Goal: Task Accomplishment & Management: Manage account settings

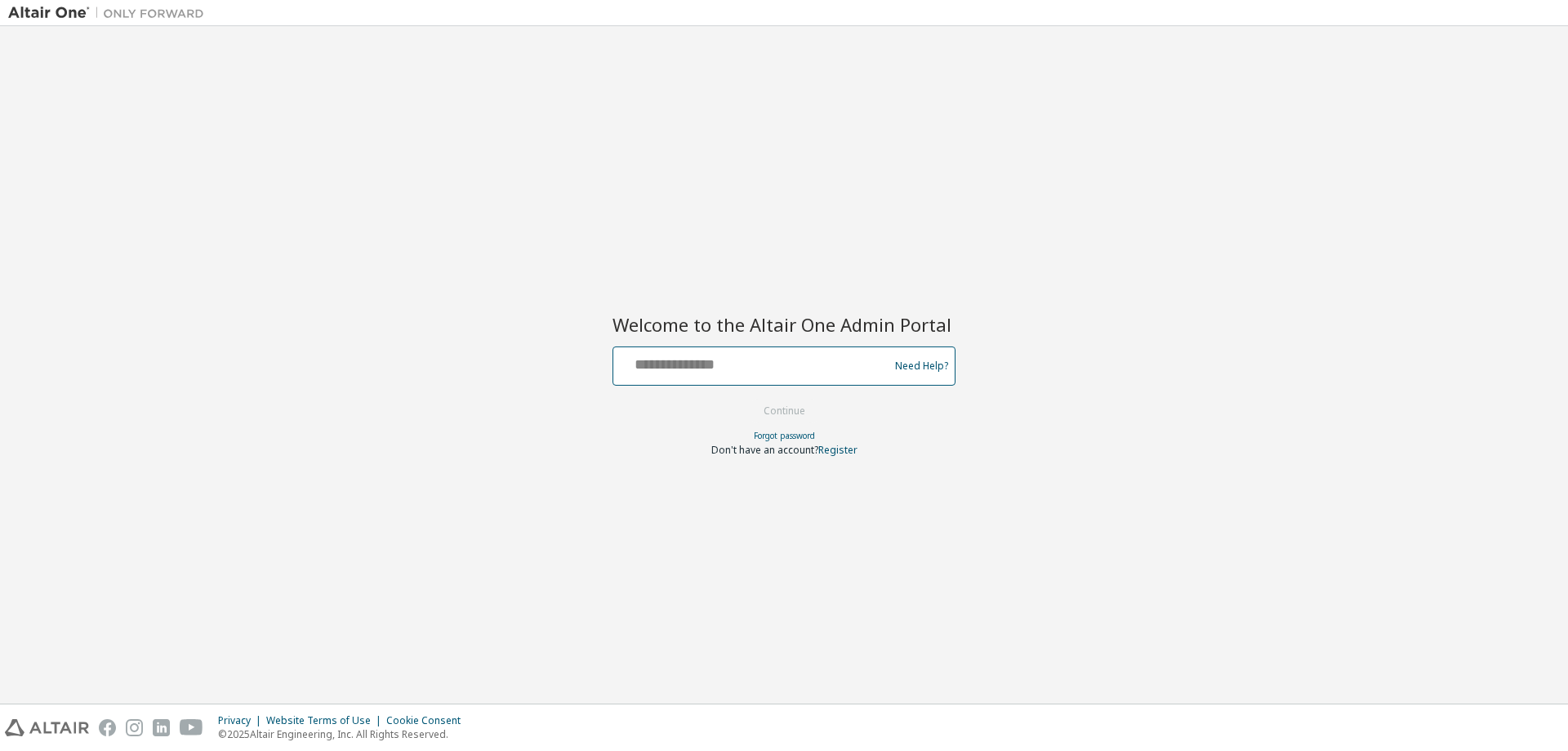
click at [730, 365] on input "text" at bounding box center [753, 362] width 267 height 24
type input "**********"
click at [747, 399] on button "Continue" at bounding box center [784, 411] width 76 height 25
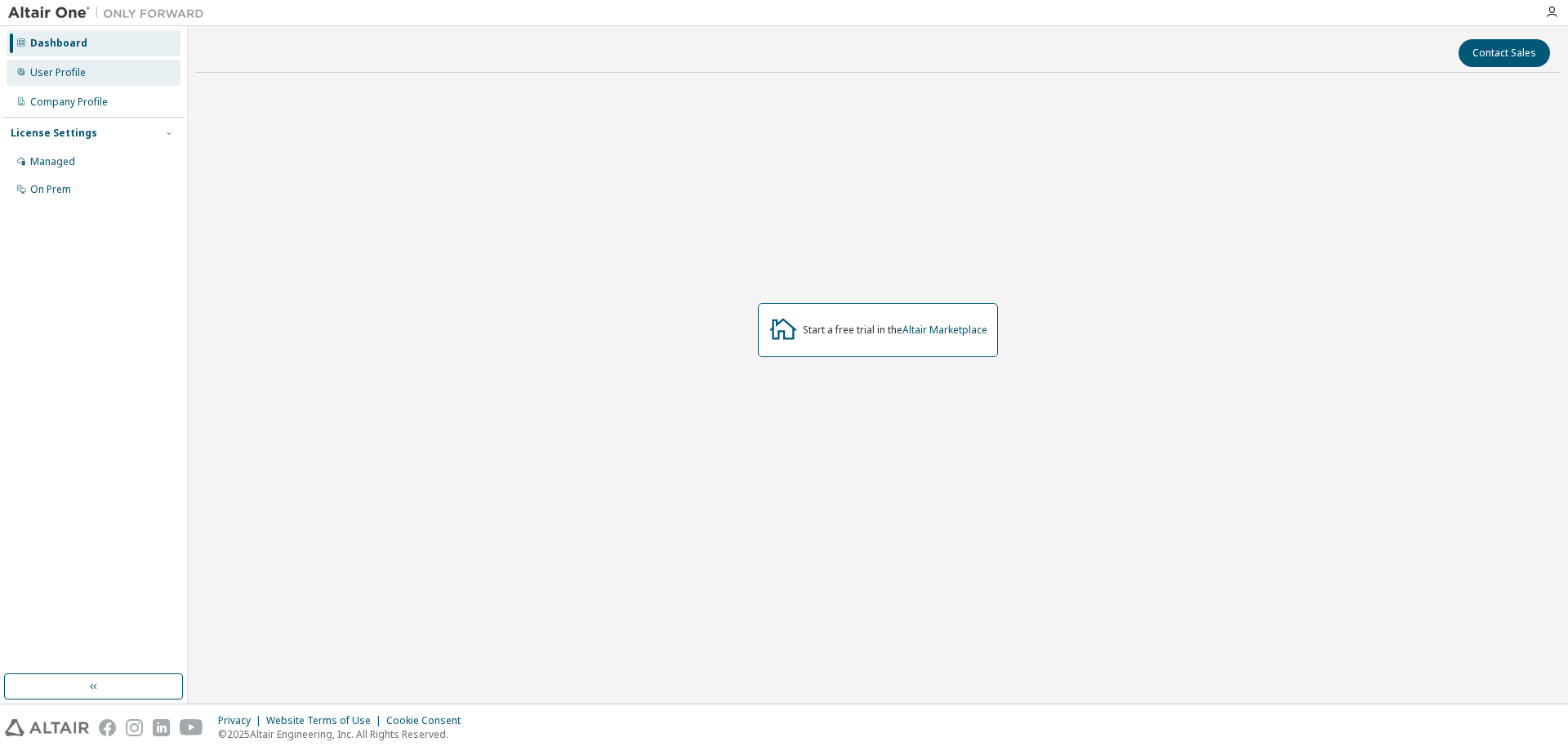
click at [65, 77] on div "User Profile" at bounding box center [58, 72] width 56 height 13
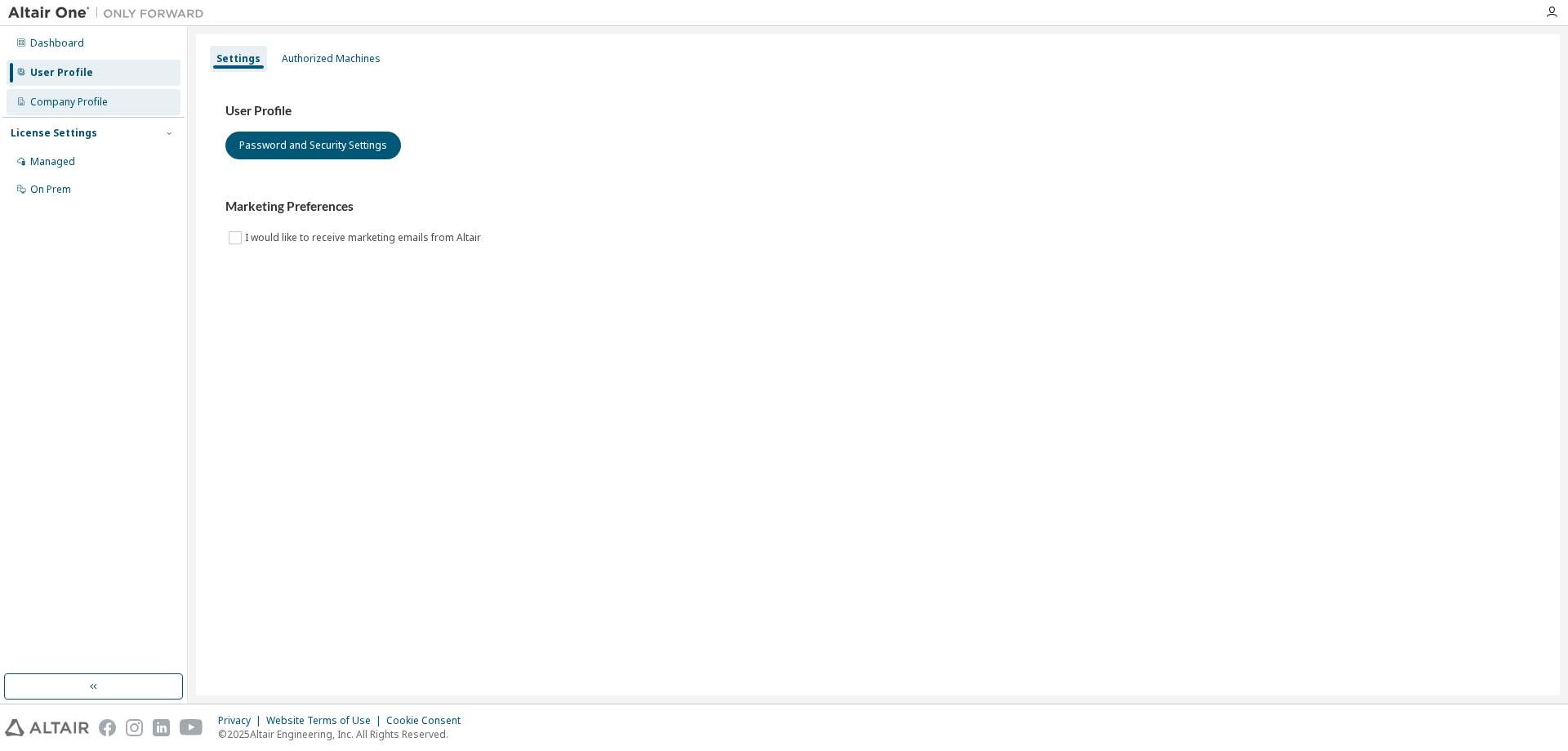
click at [69, 106] on div "Company Profile" at bounding box center [69, 102] width 78 height 13
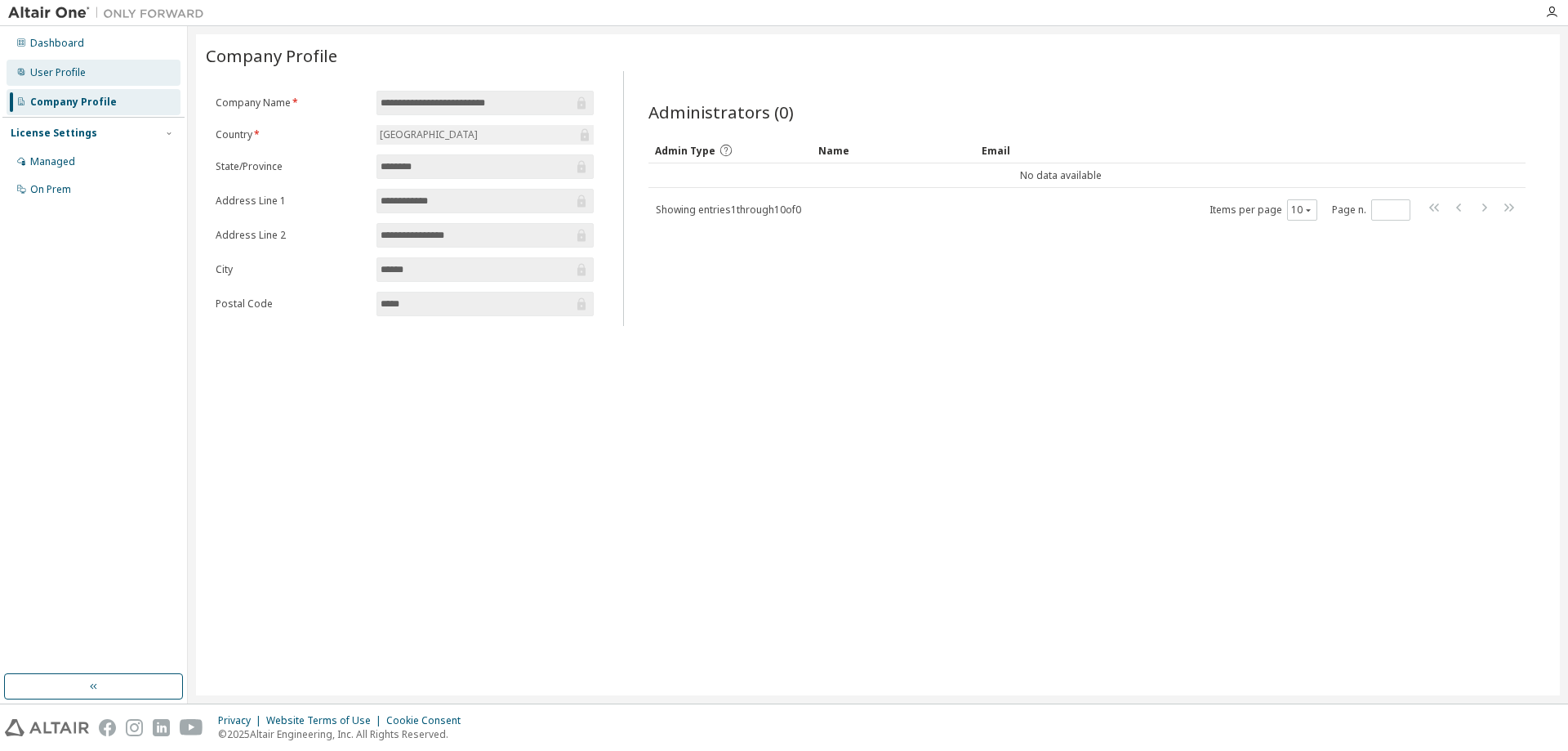
click at [59, 71] on div "User Profile" at bounding box center [58, 72] width 56 height 13
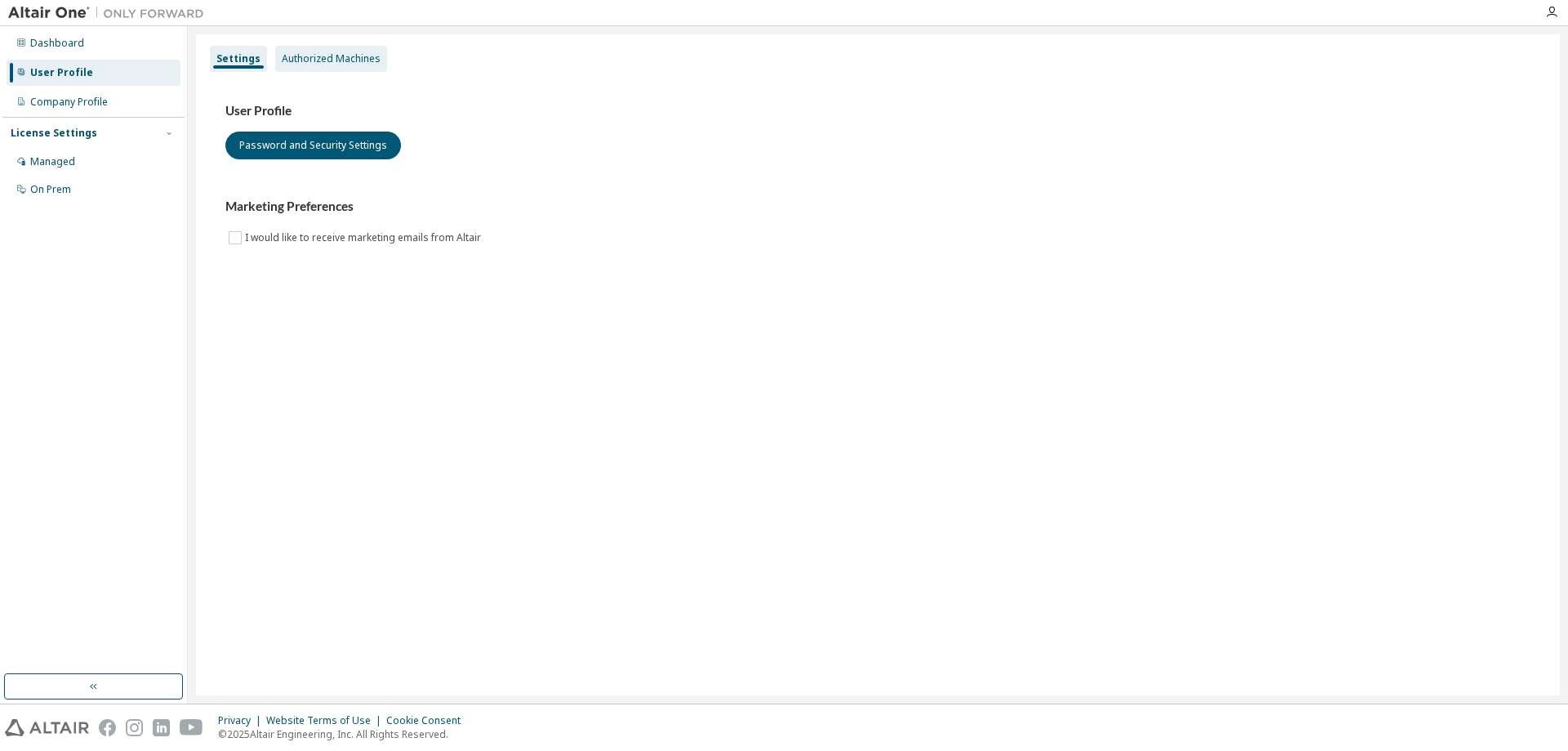
click at [316, 57] on div "Authorized Machines" at bounding box center [331, 59] width 99 height 13
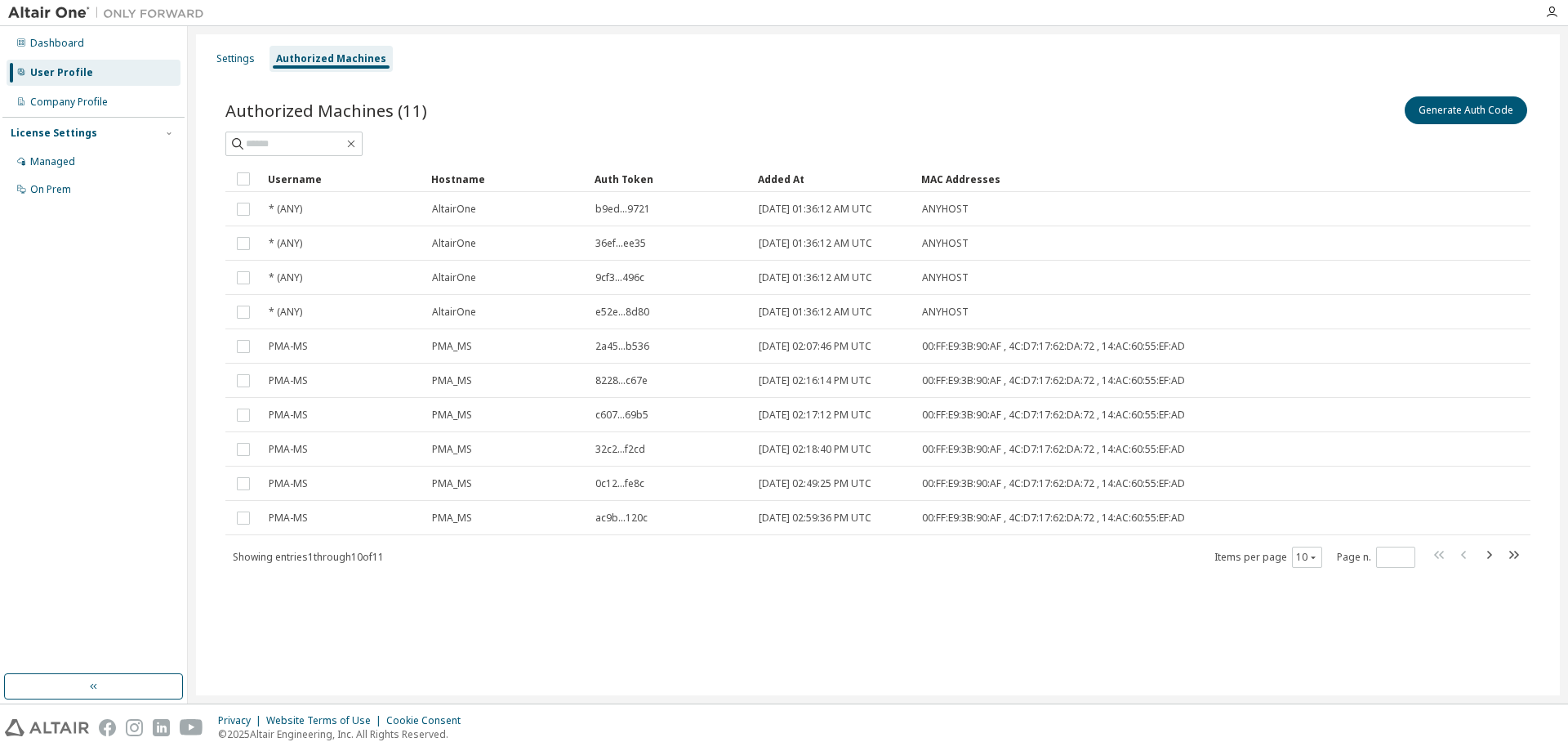
click at [58, 80] on div "User Profile" at bounding box center [93, 72] width 174 height 27
click at [218, 59] on div "Settings" at bounding box center [236, 59] width 38 height 13
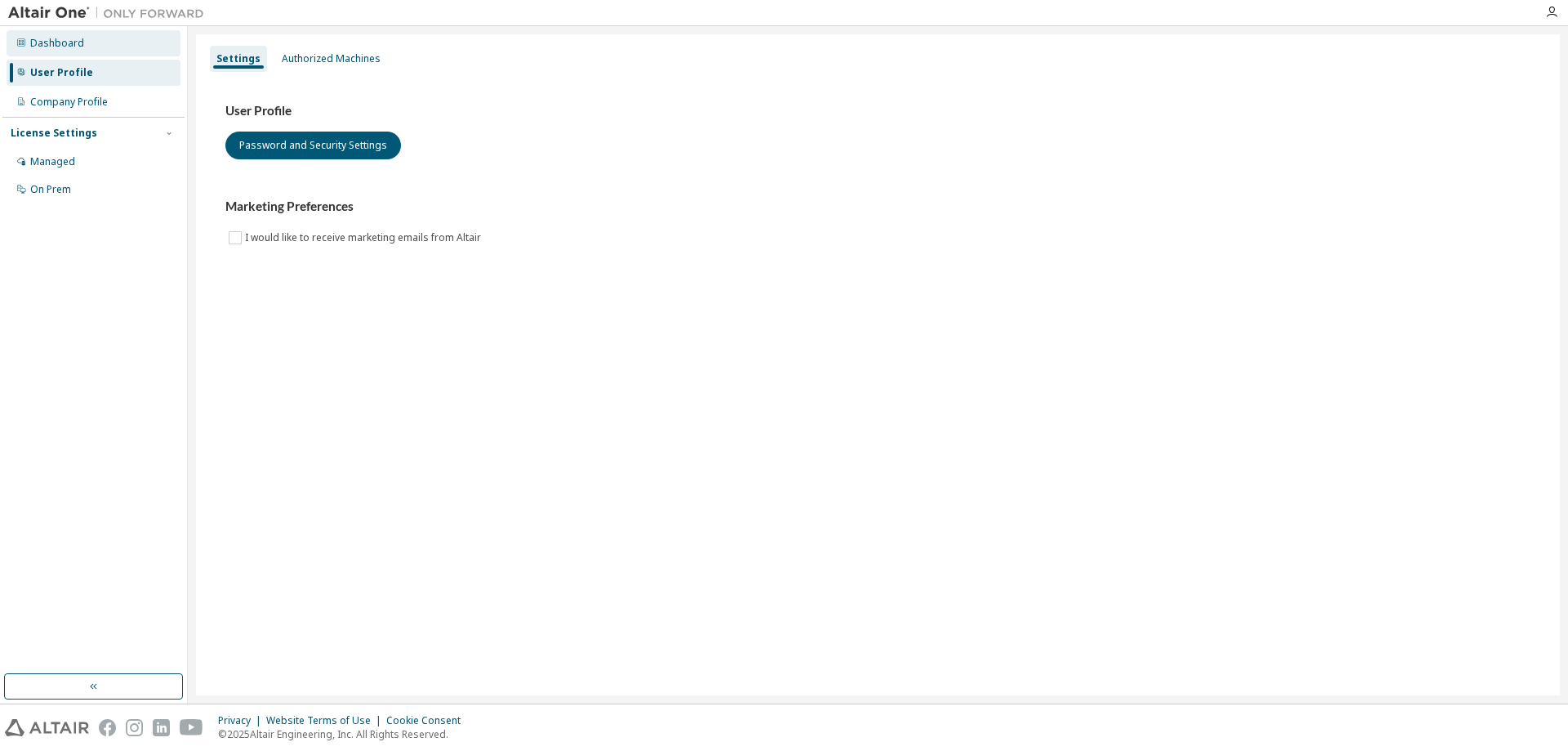
click at [75, 50] on div "Dashboard" at bounding box center [93, 43] width 174 height 27
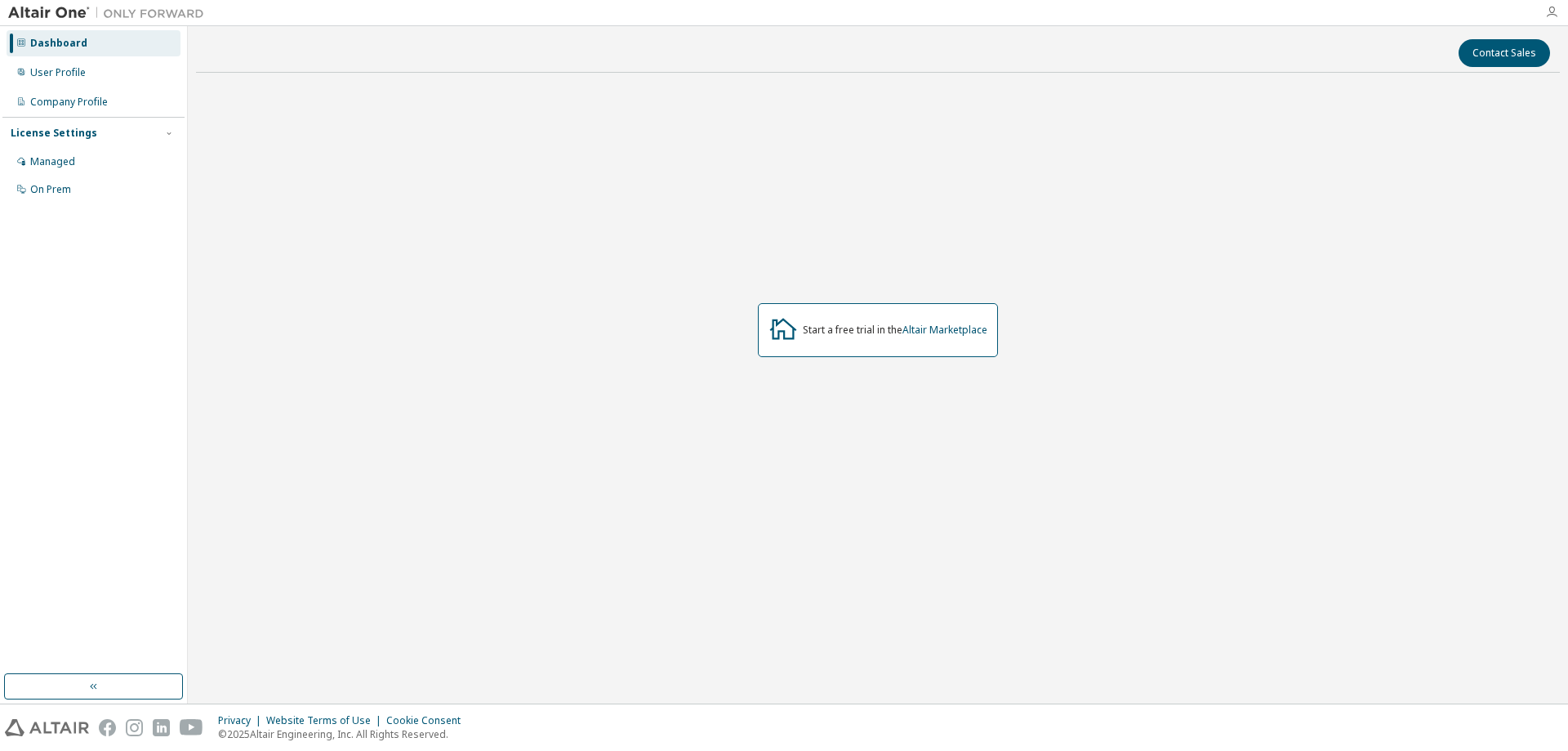
click at [1549, 8] on icon "button" at bounding box center [1552, 12] width 13 height 13
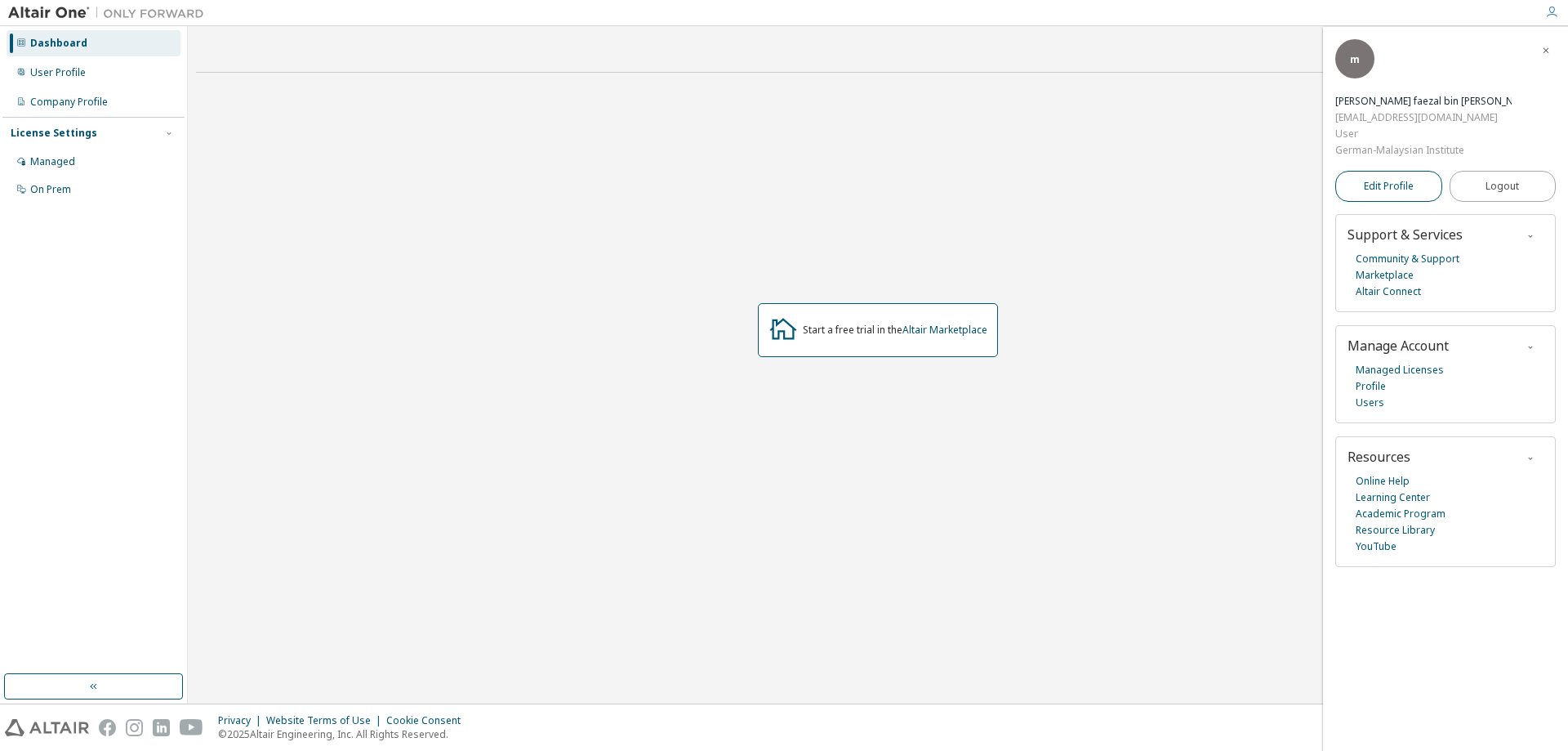
click at [1414, 171] on link "Edit Profile" at bounding box center [1389, 187] width 107 height 31
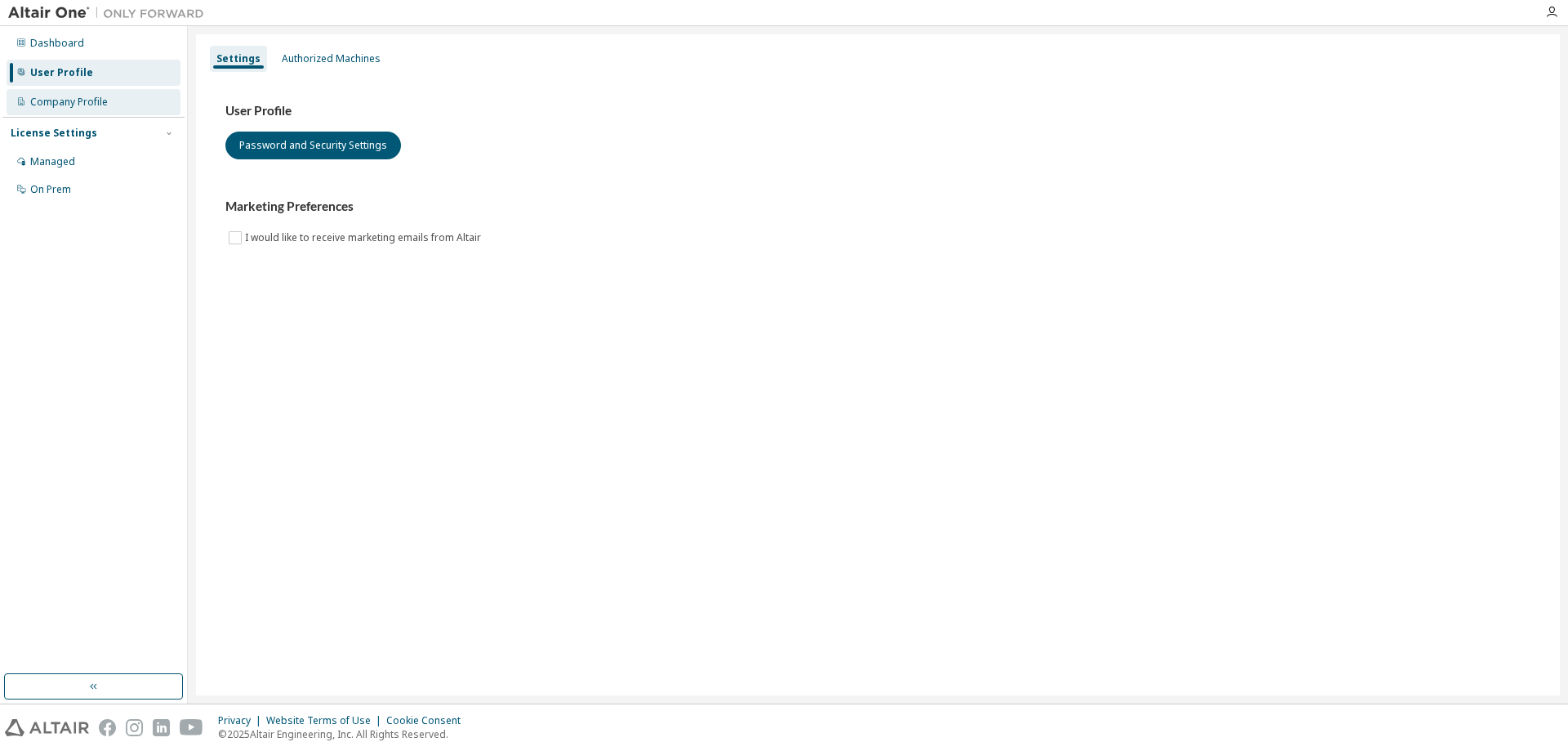
click at [46, 102] on div "Company Profile" at bounding box center [69, 102] width 78 height 13
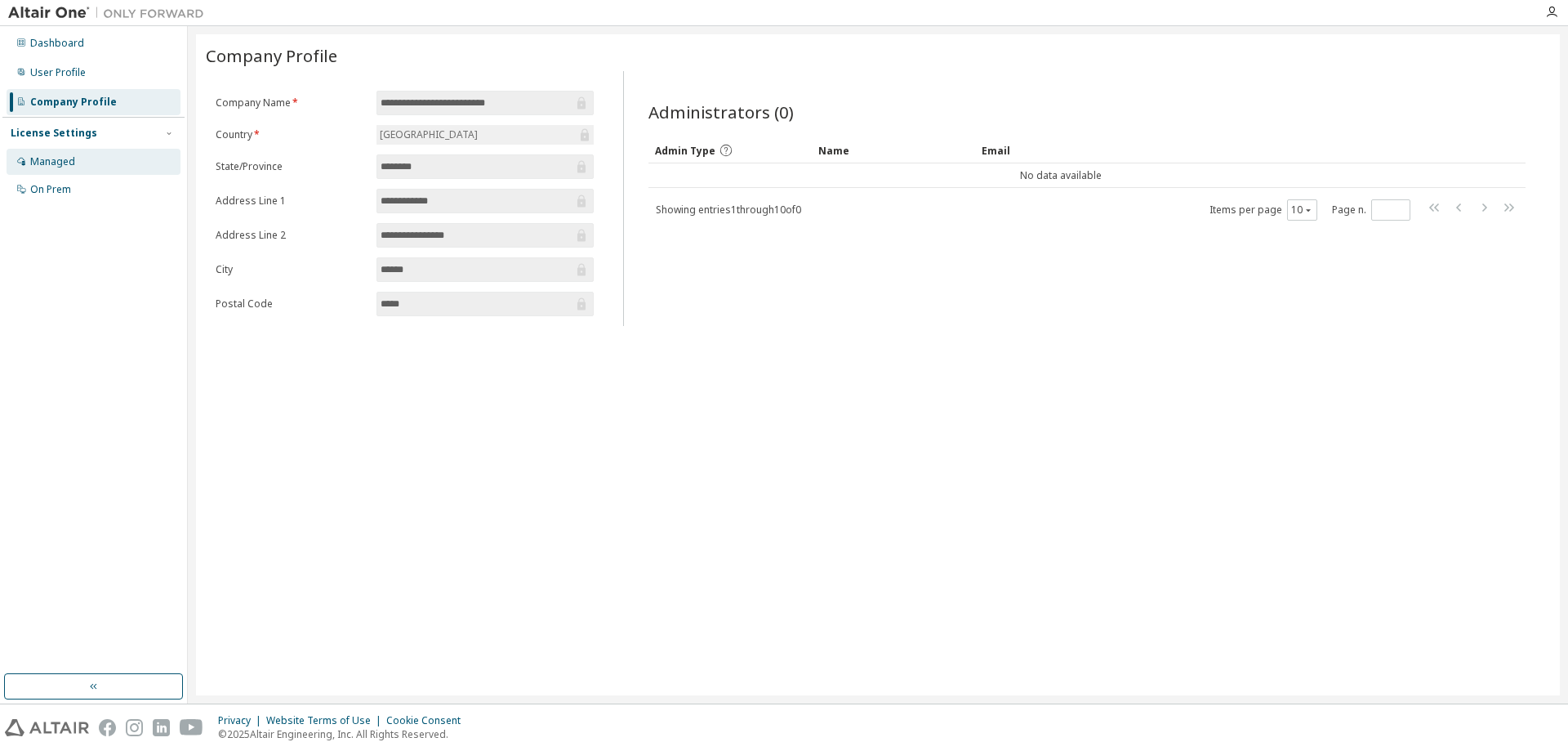
click at [85, 154] on div "Managed" at bounding box center [93, 162] width 174 height 27
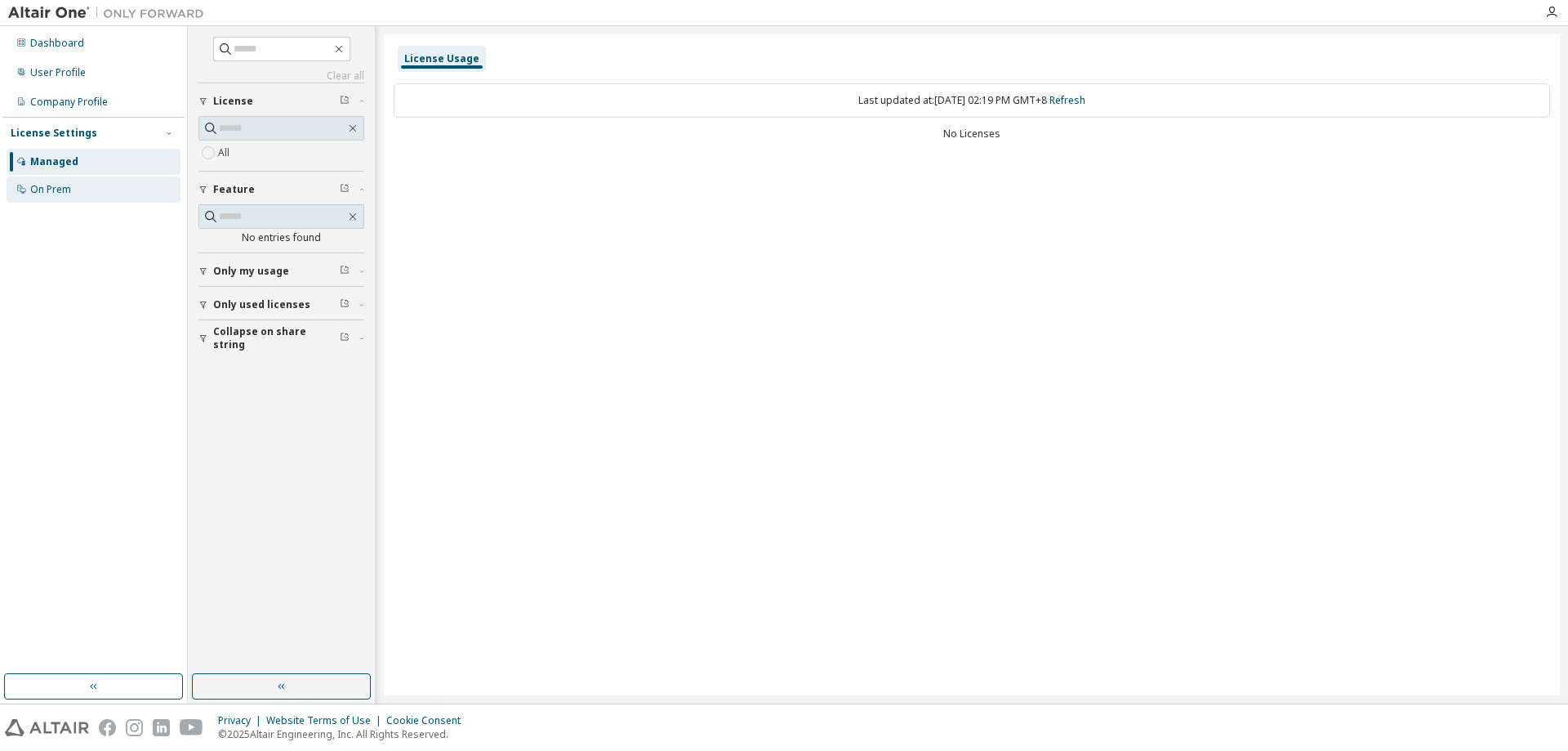
click at [63, 192] on div "On Prem" at bounding box center [50, 189] width 41 height 13
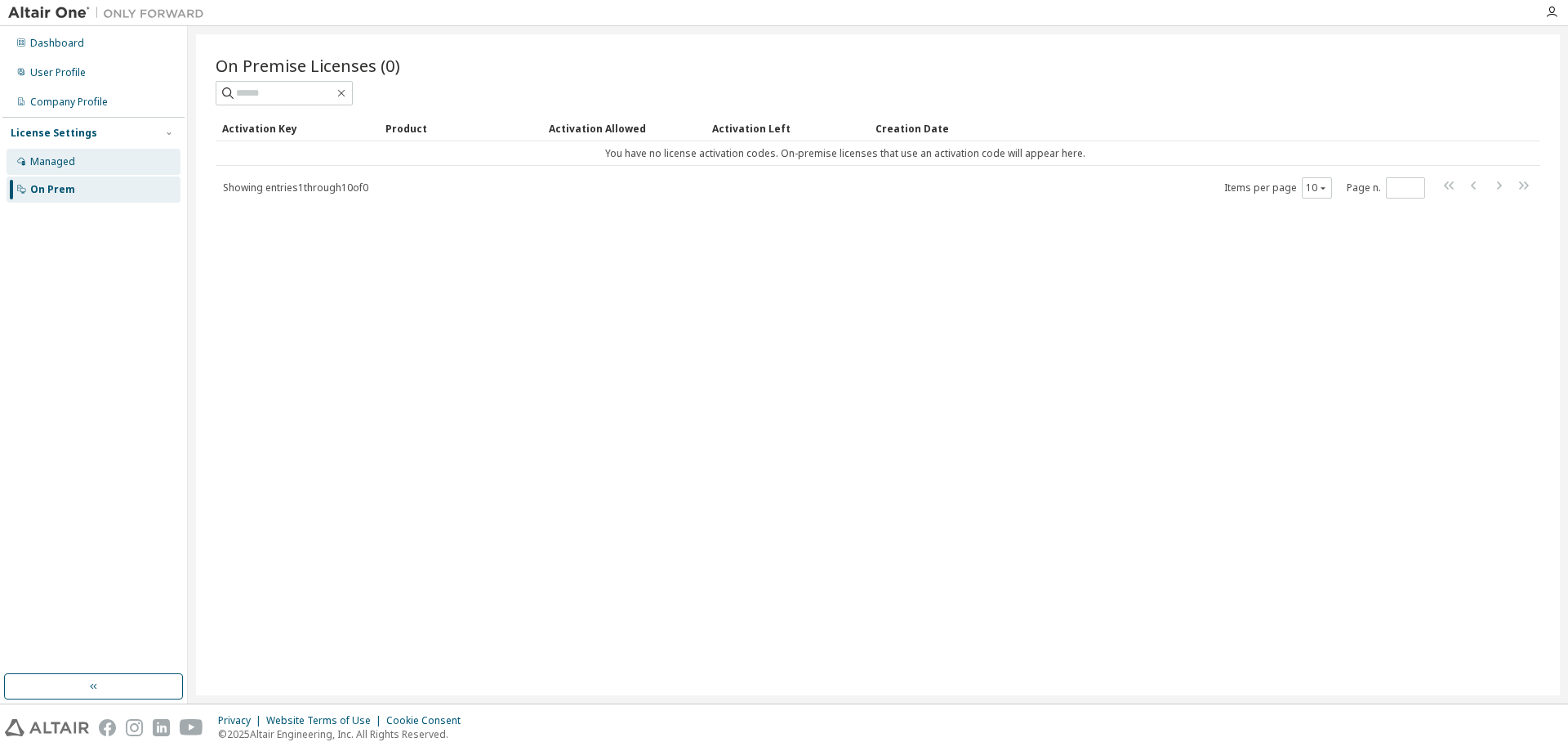
click at [119, 165] on div "Managed" at bounding box center [93, 162] width 174 height 27
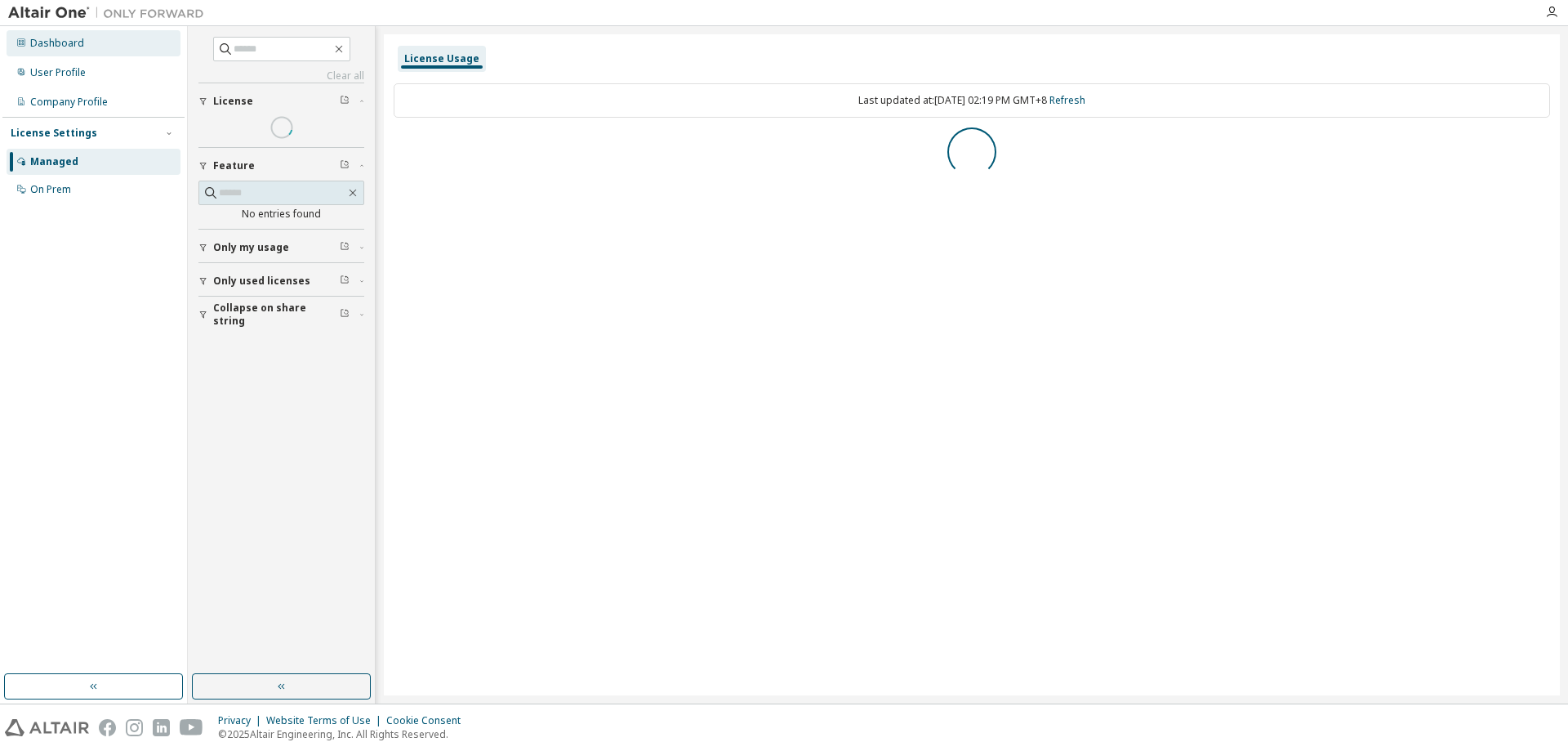
click at [91, 48] on div "Dashboard" at bounding box center [93, 43] width 174 height 27
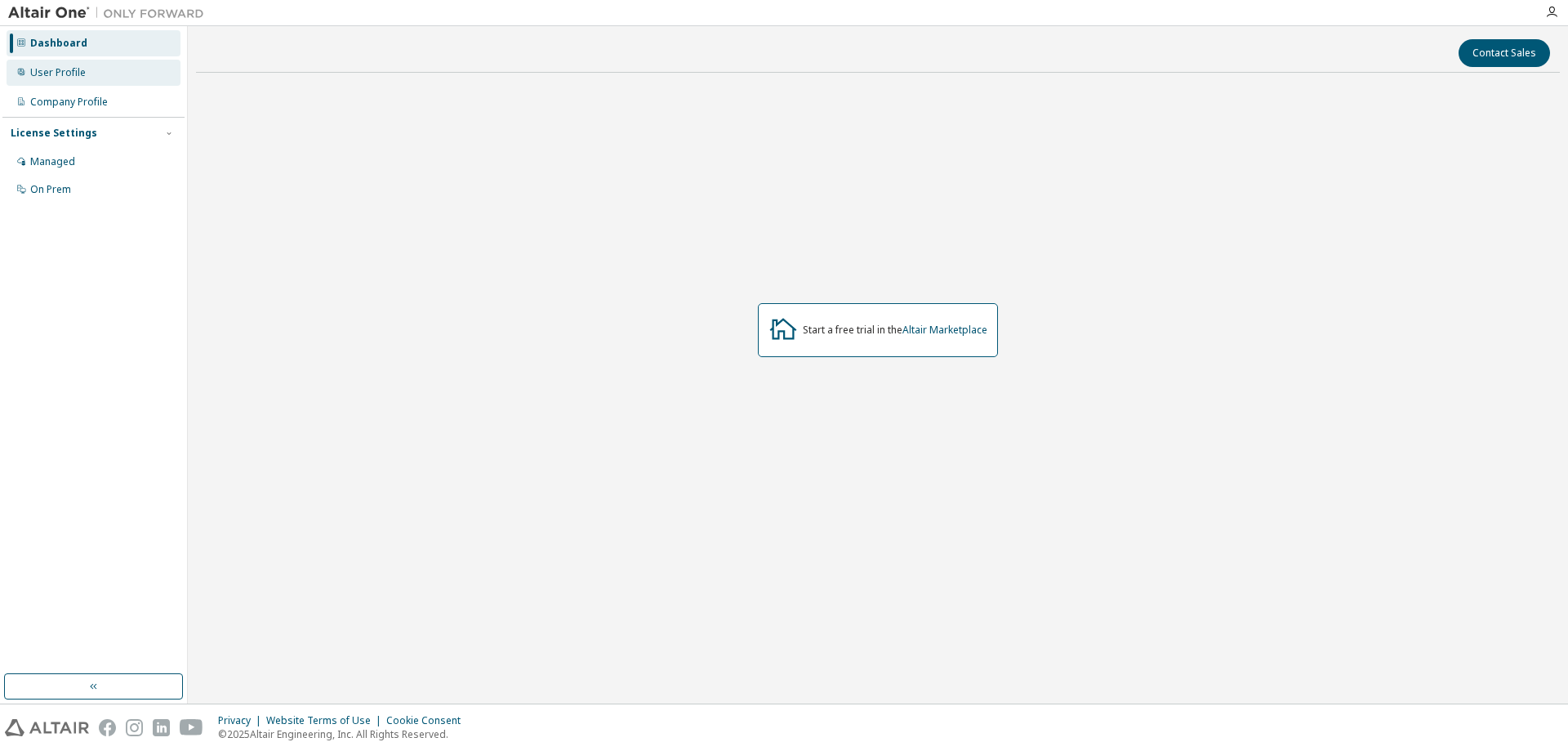
click at [86, 73] on div "User Profile" at bounding box center [93, 72] width 174 height 27
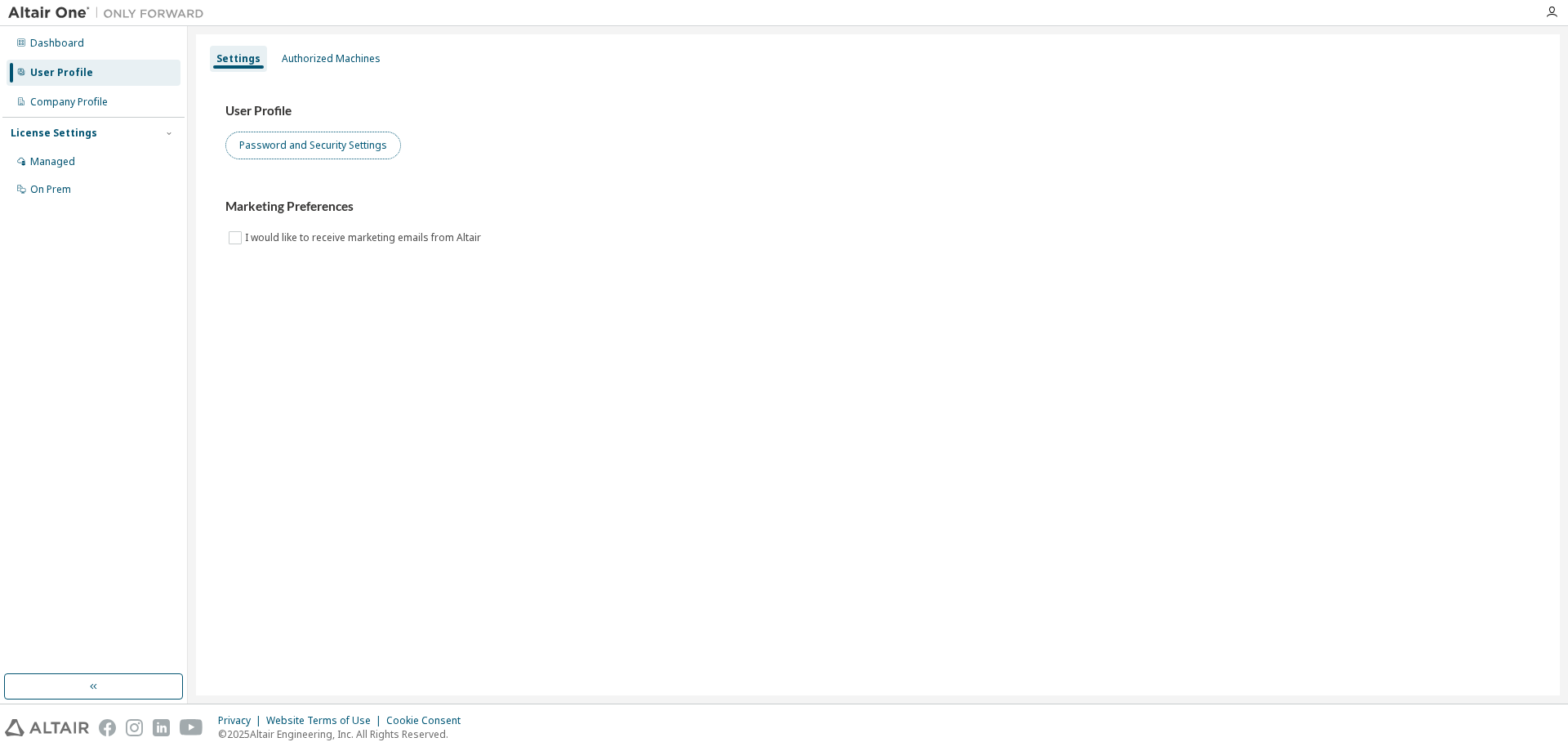
click at [273, 146] on button "Password and Security Settings" at bounding box center [314, 145] width 176 height 27
